Goal: Transaction & Acquisition: Purchase product/service

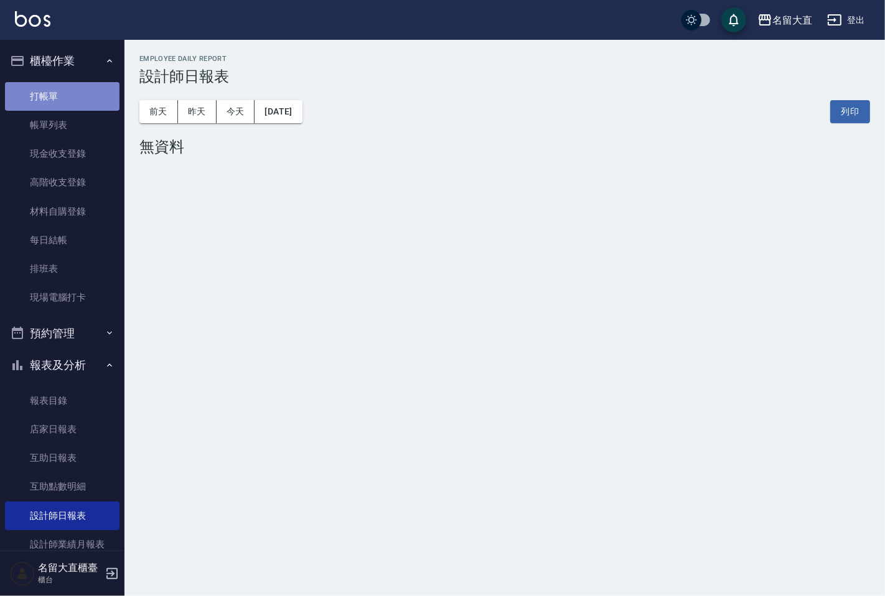
click at [92, 102] on link "打帳單" at bounding box center [62, 96] width 115 height 29
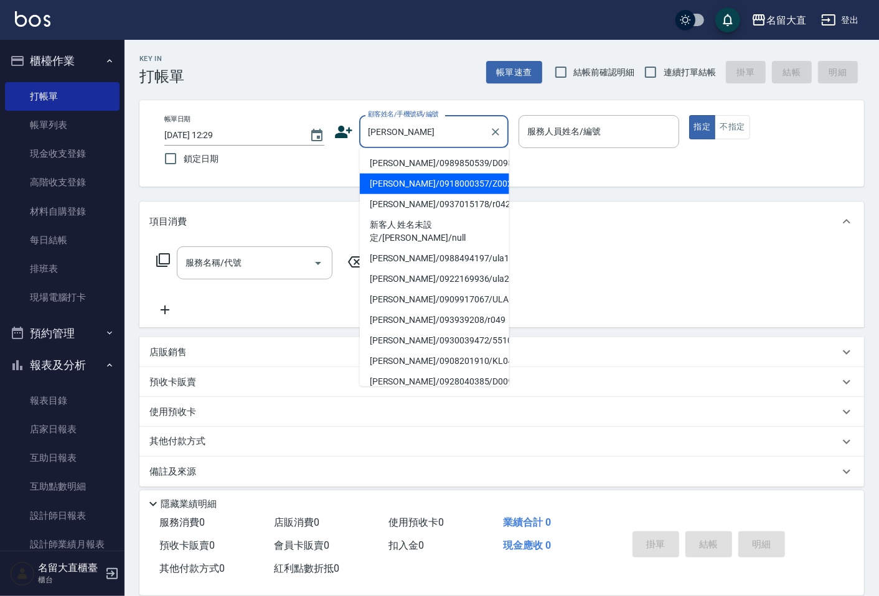
click at [474, 187] on li "[PERSON_NAME]/0918000357/Z002" at bounding box center [434, 184] width 149 height 21
type input "[PERSON_NAME]/0918000357/Z002"
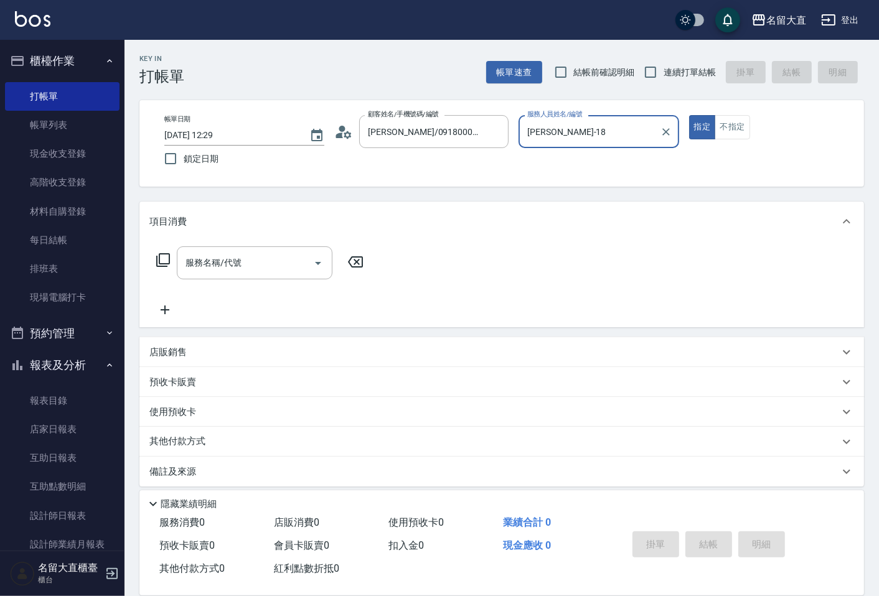
type input "[PERSON_NAME]-18"
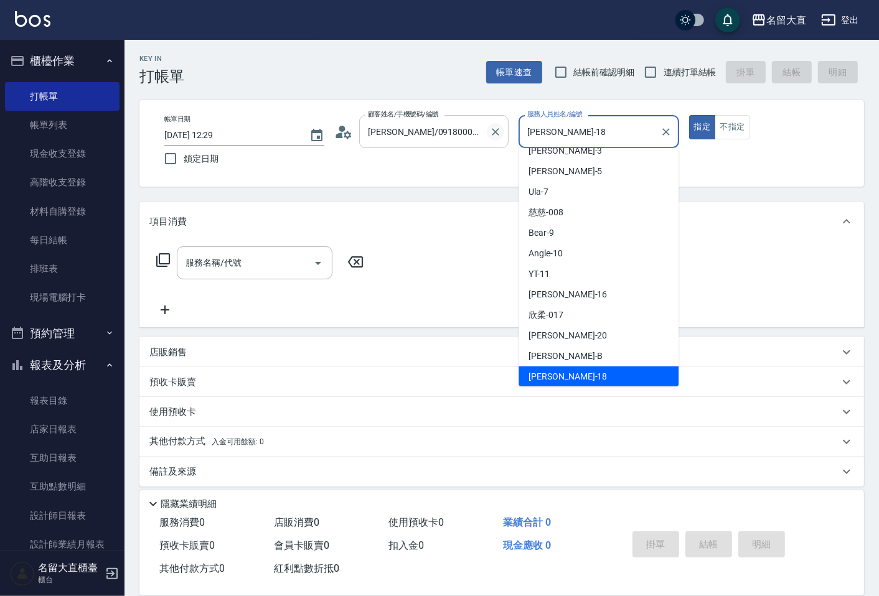
drag, startPoint x: 571, startPoint y: 139, endPoint x: 495, endPoint y: 129, distance: 77.2
click at [495, 128] on div "帳單日期 [DATE] 12:29 鎖定日期 顧客姓名/手機號碼/編號 [PERSON_NAME]/0918000357/Z002 顧客姓名/手機號碼/編號 …" at bounding box center [501, 143] width 695 height 57
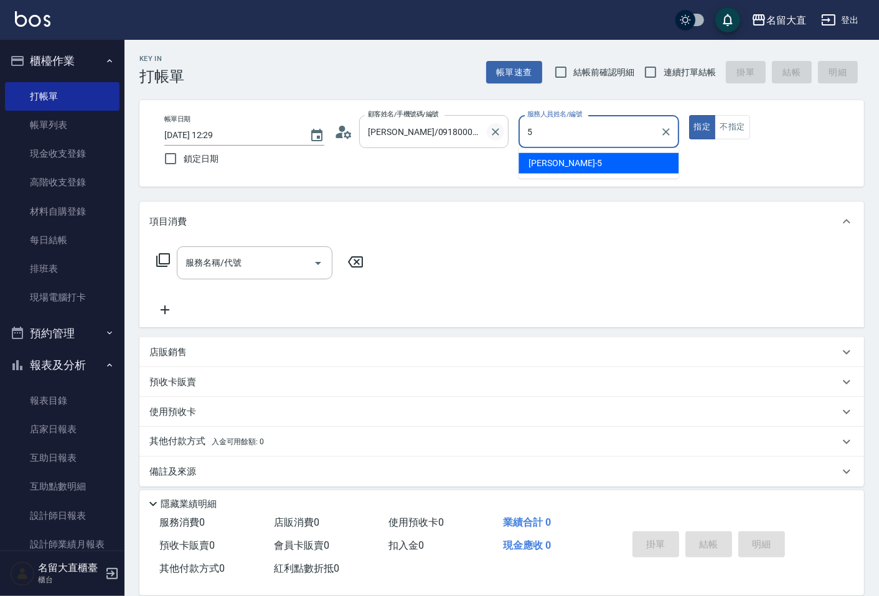
type input "[PERSON_NAME]-5"
type button "true"
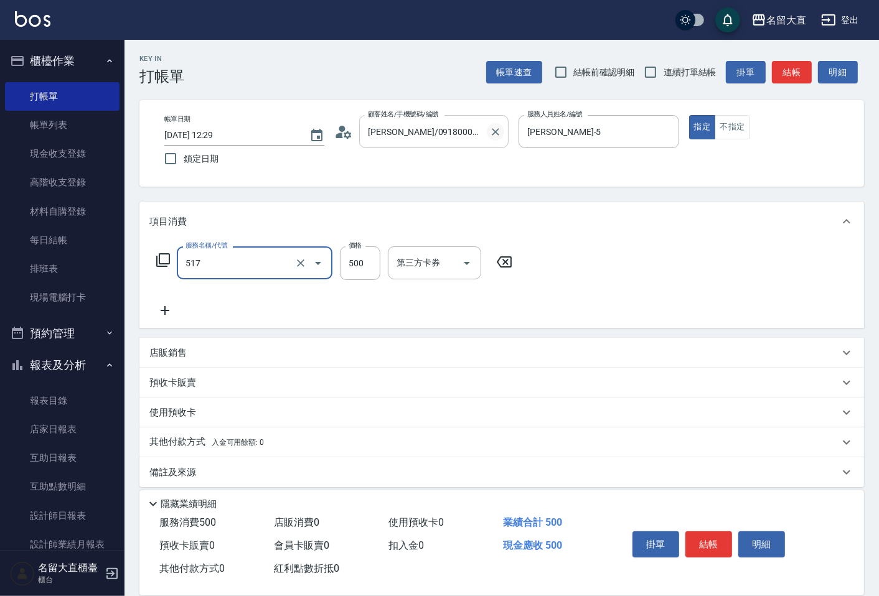
type input "舒醒頭皮(517)"
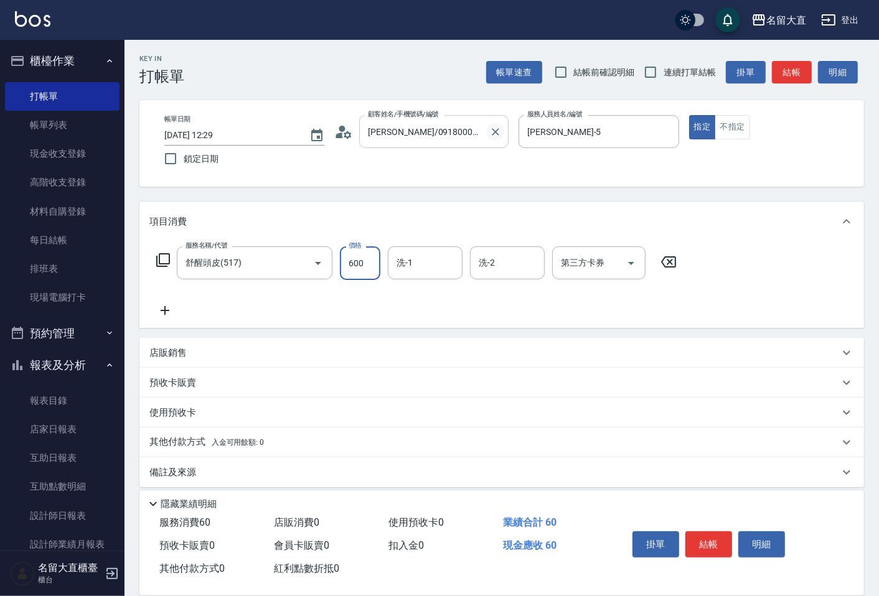
type input "600"
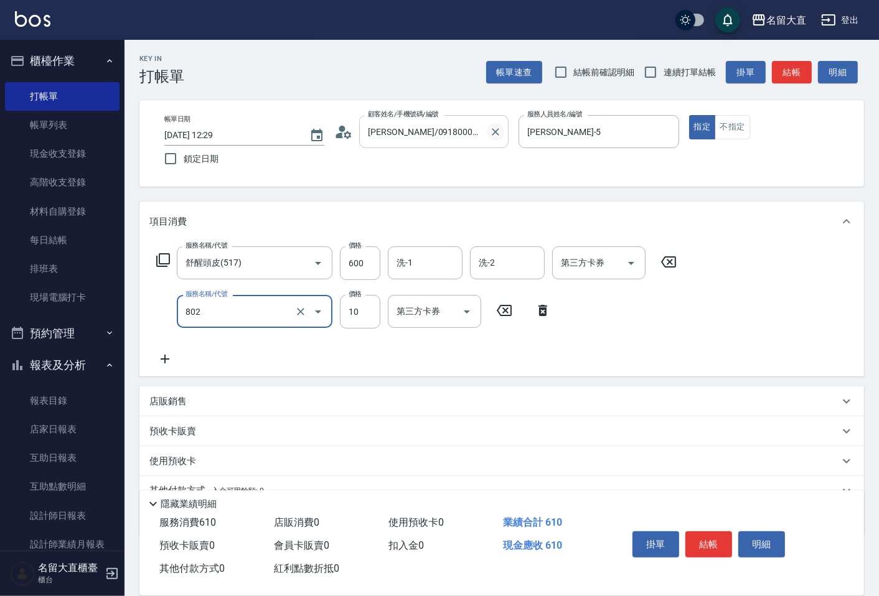
type input "潤絲(802)"
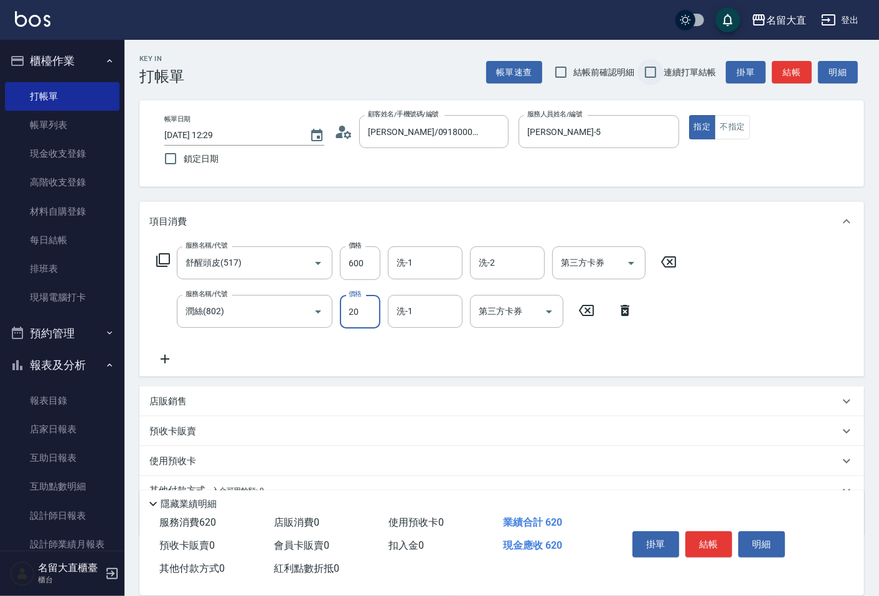
type input "20"
click at [661, 67] on input "連續打單結帳" at bounding box center [650, 72] width 26 height 26
checkbox input "true"
click at [782, 82] on button "結帳" at bounding box center [792, 72] width 40 height 23
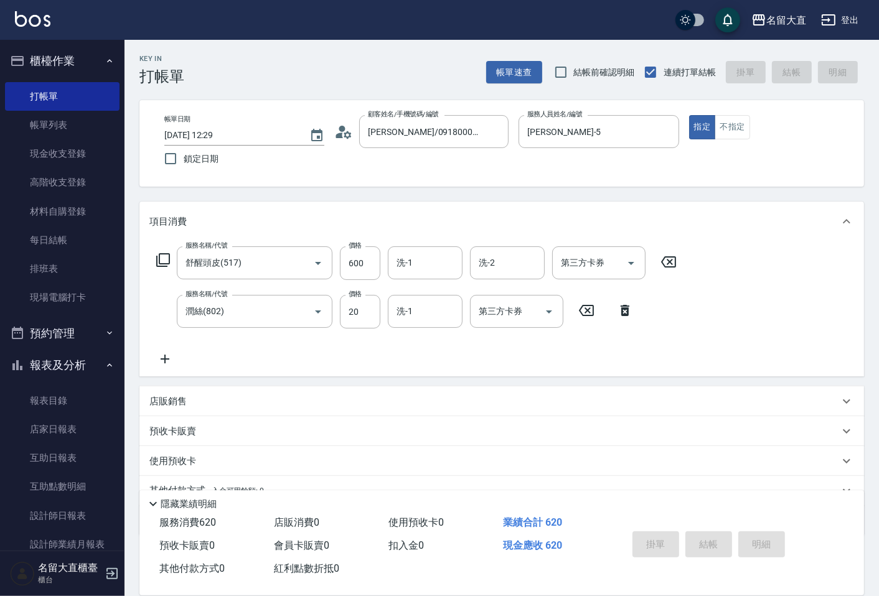
type input "[DATE] 12:30"
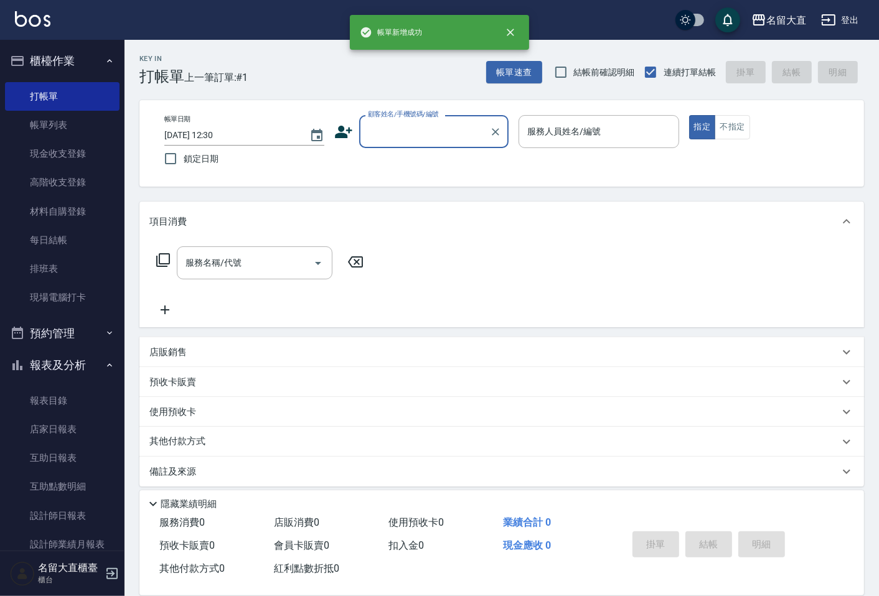
type input "ㄔ"
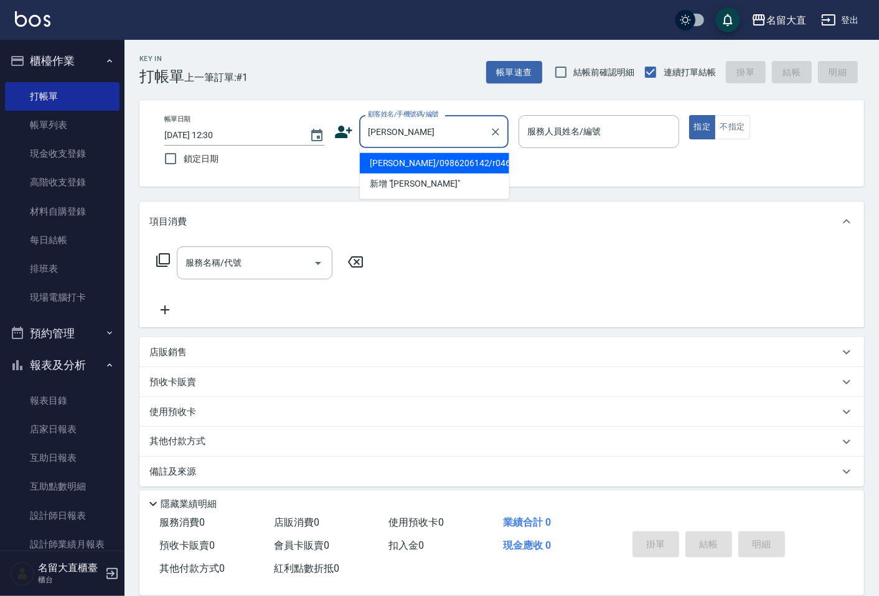
click at [458, 158] on li "[PERSON_NAME]/0986206142/r046" at bounding box center [434, 163] width 149 height 21
type input "[PERSON_NAME]/0986206142/r046"
type input "[PERSON_NAME]-5"
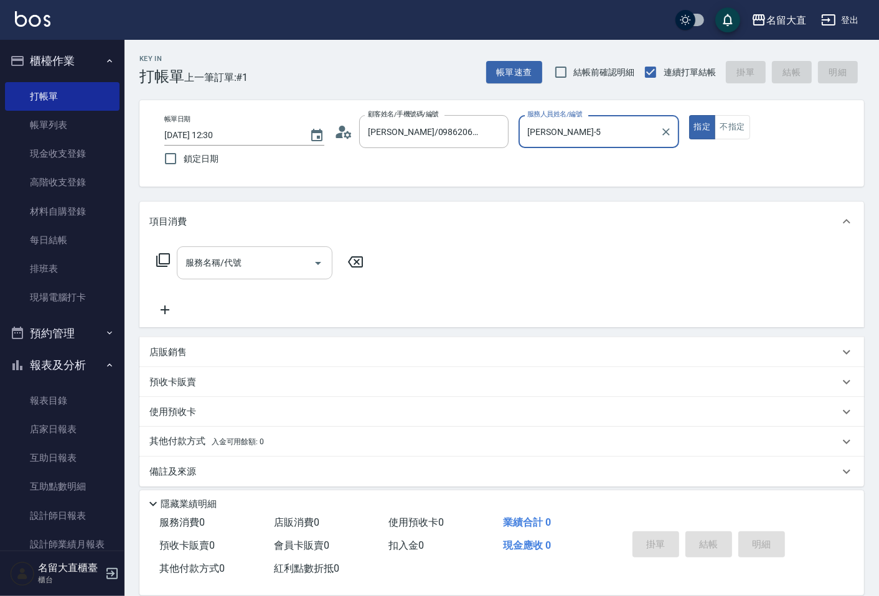
click at [282, 262] on input "服務名稱/代號" at bounding box center [245, 263] width 126 height 22
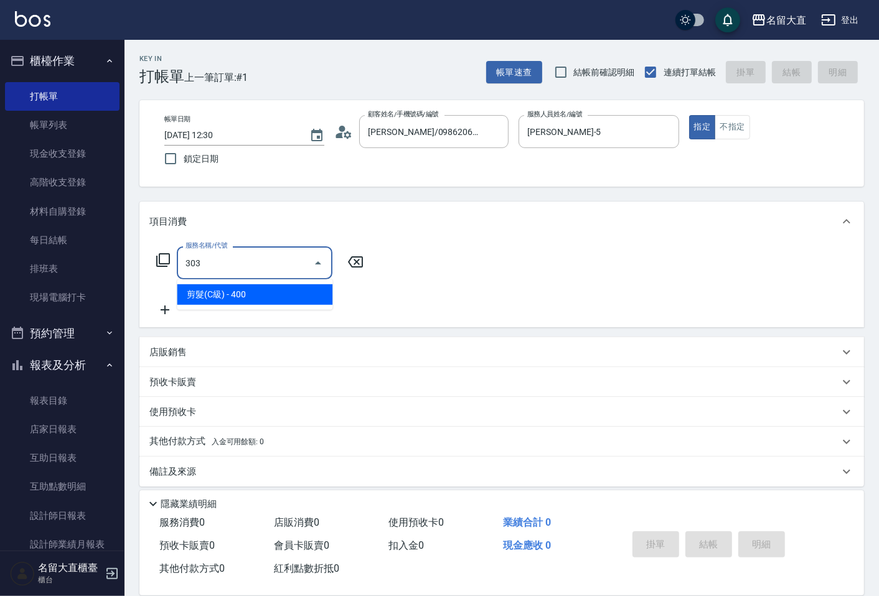
type input "剪髮(C級)(303)"
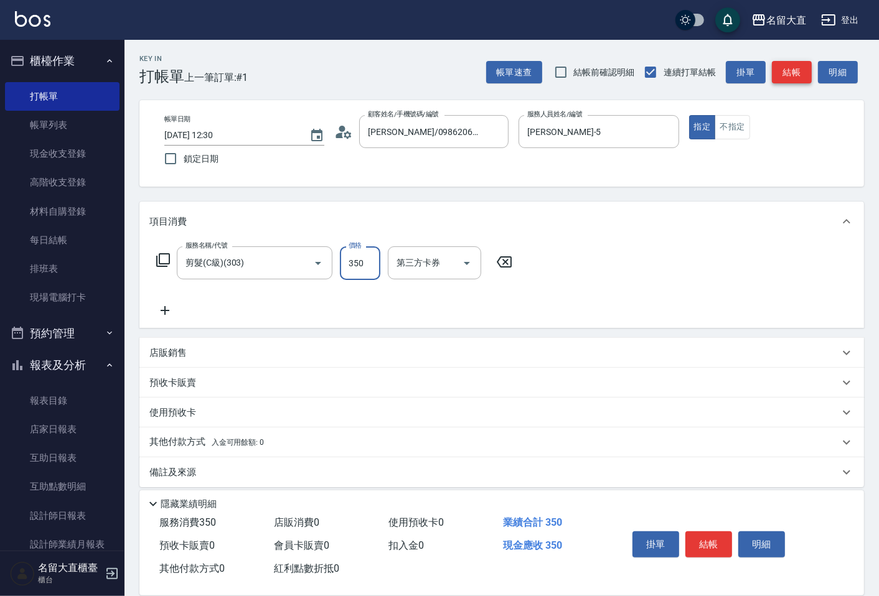
type input "350"
click at [791, 75] on button "結帳" at bounding box center [792, 72] width 40 height 23
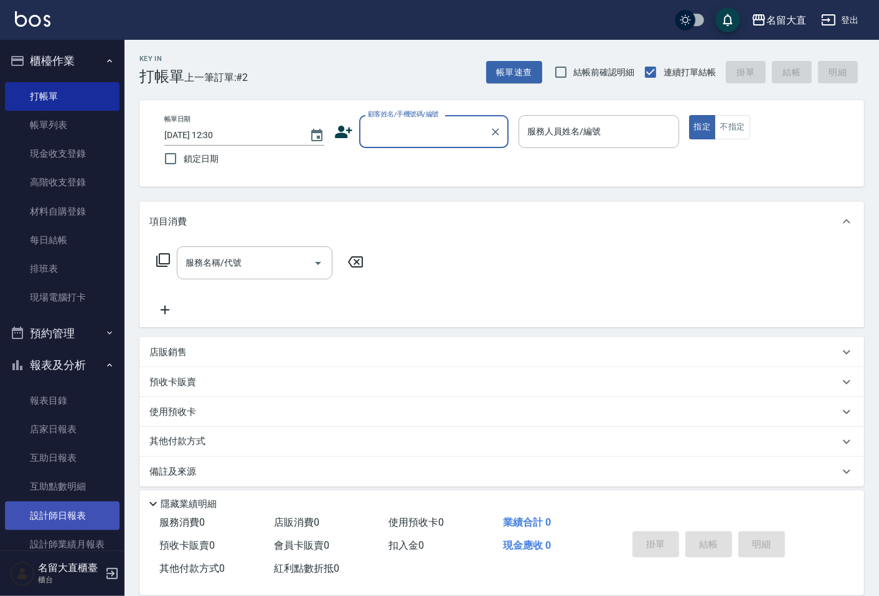
click at [60, 521] on link "設計師日報表" at bounding box center [62, 516] width 115 height 29
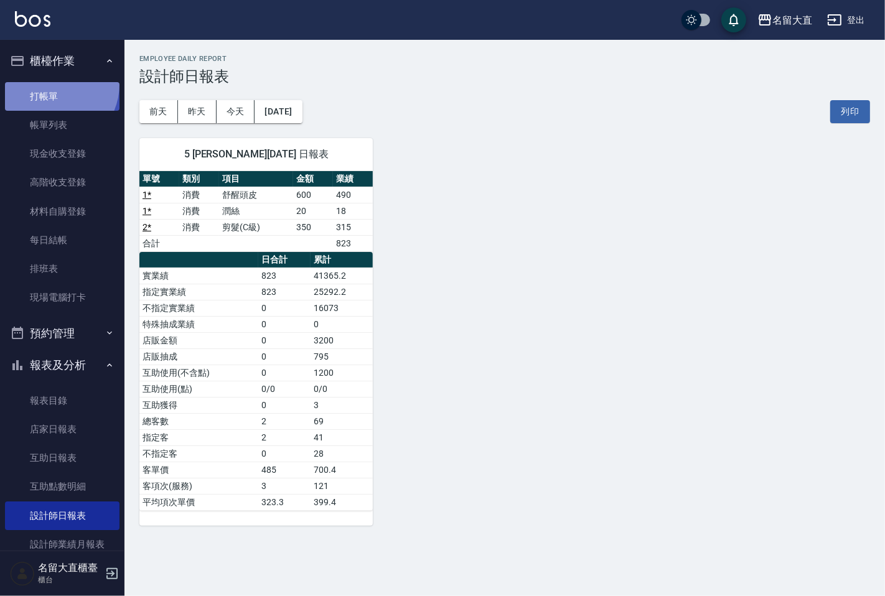
click at [53, 84] on link "打帳單" at bounding box center [62, 96] width 115 height 29
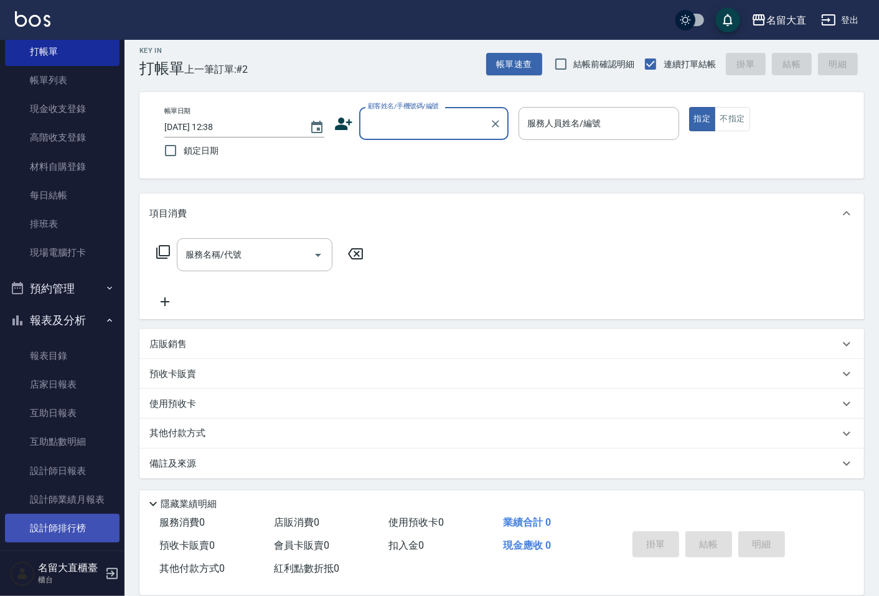
scroll to position [69, 0]
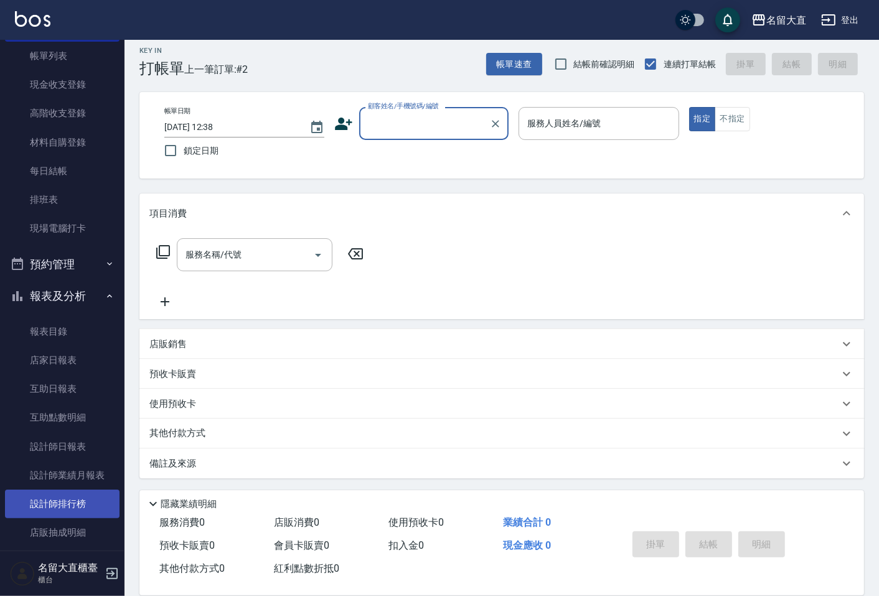
click at [78, 503] on link "設計師排行榜" at bounding box center [62, 504] width 115 height 29
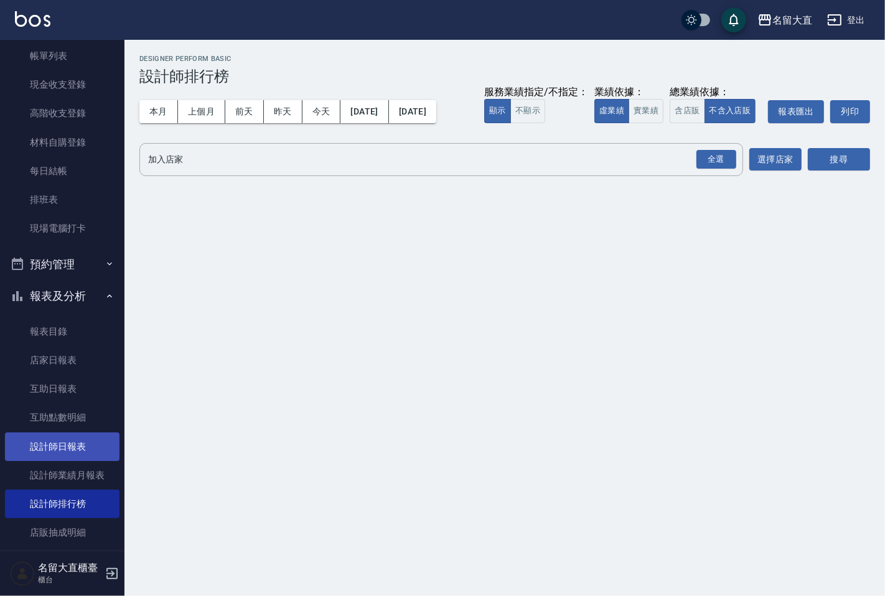
click at [82, 445] on link "設計師日報表" at bounding box center [62, 447] width 115 height 29
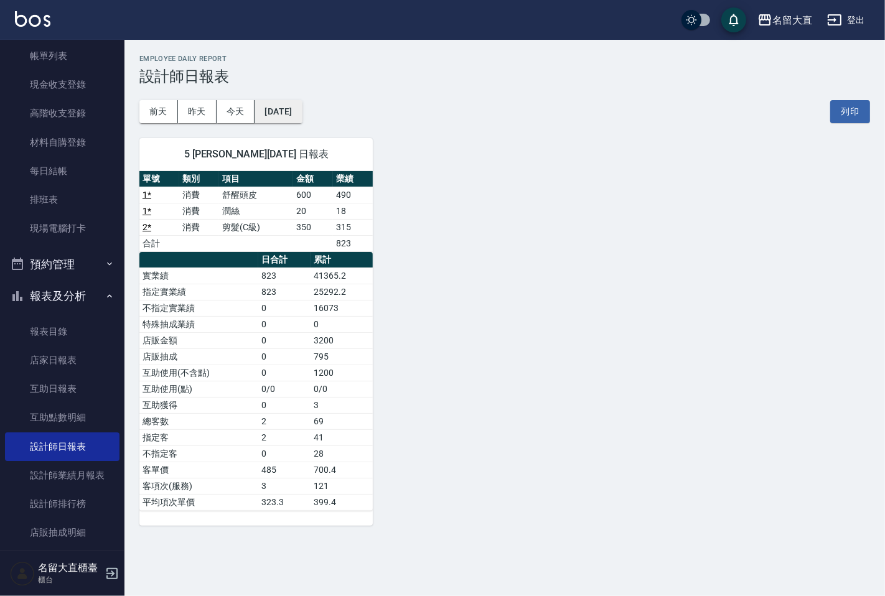
click at [302, 103] on button "[DATE]" at bounding box center [278, 111] width 47 height 23
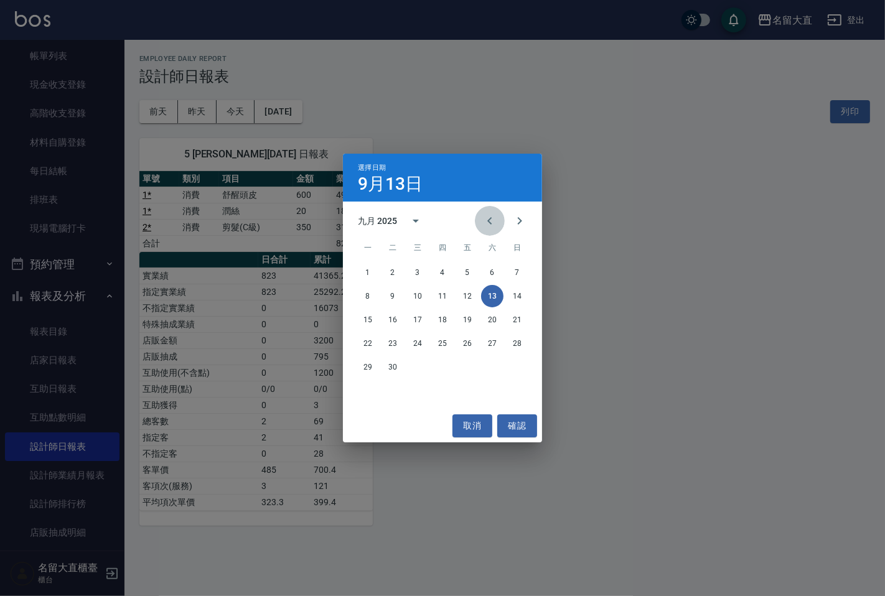
click at [497, 221] on icon "Previous month" at bounding box center [489, 220] width 15 height 15
click at [415, 319] on button "13" at bounding box center [417, 320] width 22 height 22
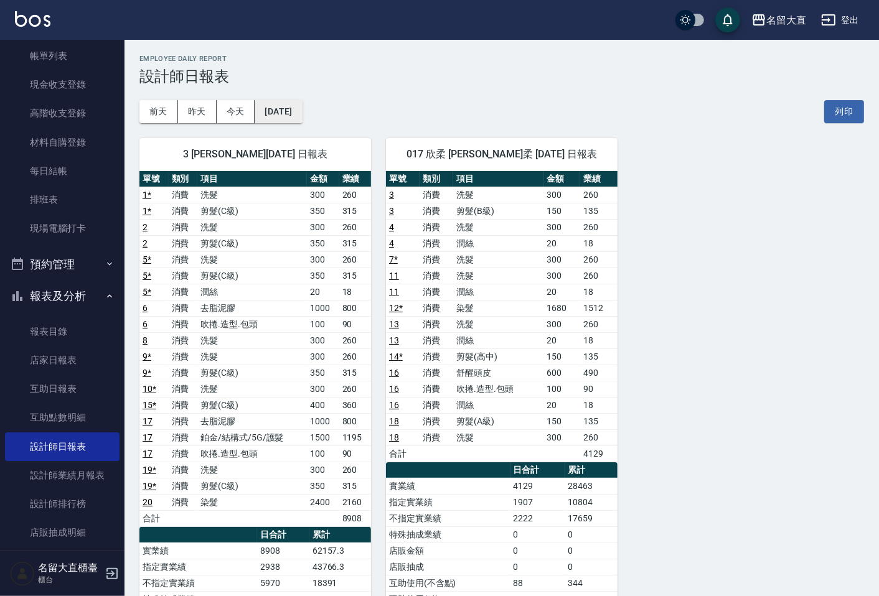
click at [294, 114] on button "[DATE]" at bounding box center [278, 111] width 47 height 23
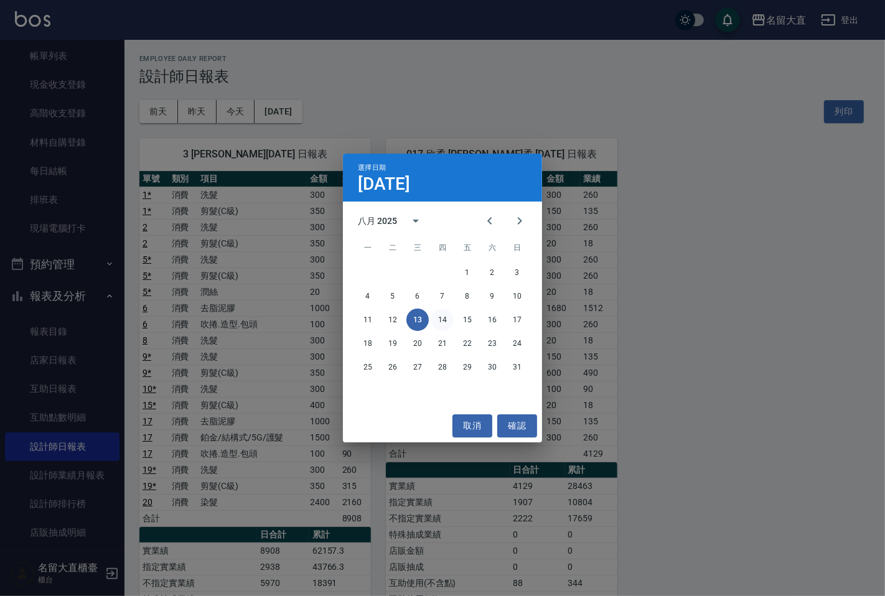
click at [436, 321] on button "14" at bounding box center [442, 320] width 22 height 22
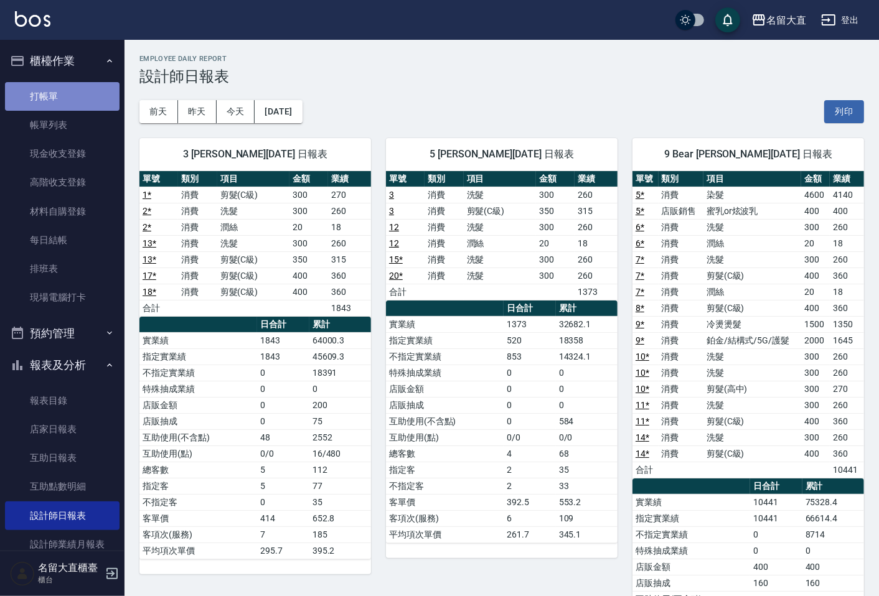
click at [90, 106] on link "打帳單" at bounding box center [62, 96] width 115 height 29
